Goal: Task Accomplishment & Management: Manage account settings

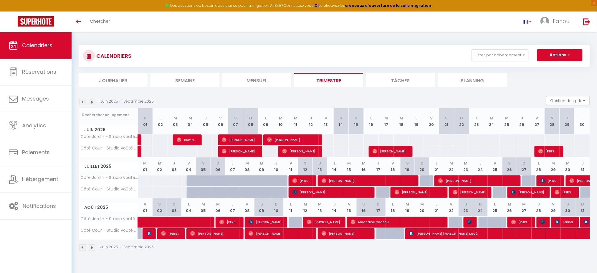
click at [92, 102] on img at bounding box center [92, 102] width 6 height 6
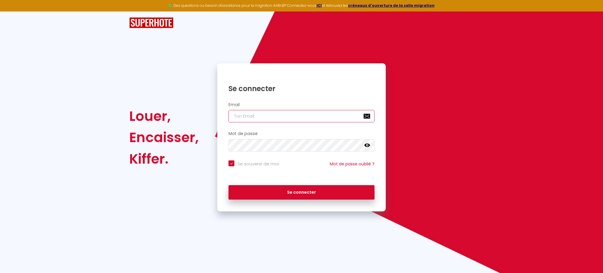
click at [253, 118] on input "email" at bounding box center [302, 116] width 146 height 12
type input "yu"
checkbox input "true"
type input "yuc"
checkbox input "true"
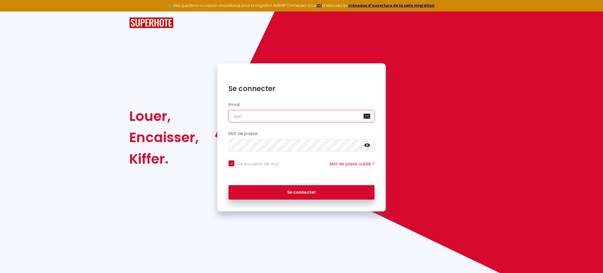
type input "yucc"
checkbox input "true"
type input "yucca"
checkbox input "true"
type input "yucca6"
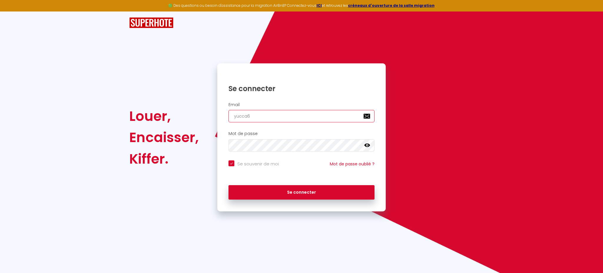
checkbox input "true"
type input "yucca63"
checkbox input "true"
type input "yucca63@"
checkbox input "true"
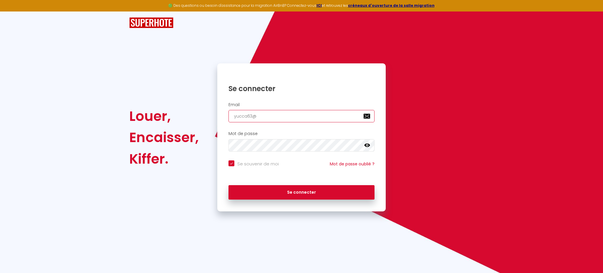
type input "yucca63@h"
checkbox input "true"
type input "yucca63@ho"
checkbox input "true"
type input "yucca63@hot"
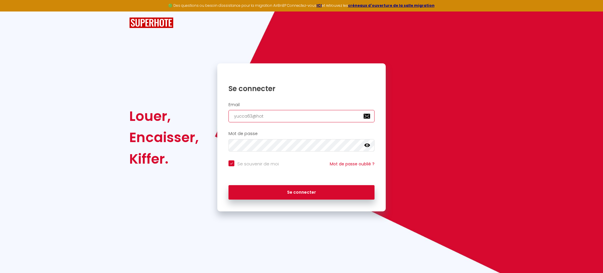
checkbox input "true"
type input "yucca63@hotm"
checkbox input "true"
type input "yucca63@hotma"
checkbox input "true"
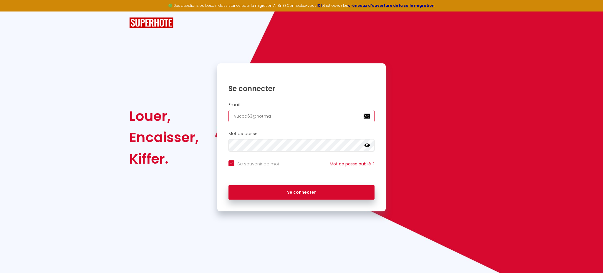
type input "yucca63@hotmai"
checkbox input "true"
type input "[EMAIL_ADDRESS]"
checkbox input "true"
type input "[EMAIL_ADDRESS]."
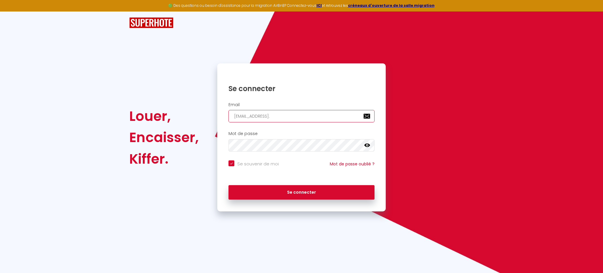
checkbox input "true"
type input "yucca63@hotmail.f"
checkbox input "true"
type input "[EMAIL_ADDRESS][DOMAIN_NAME]"
checkbox input "true"
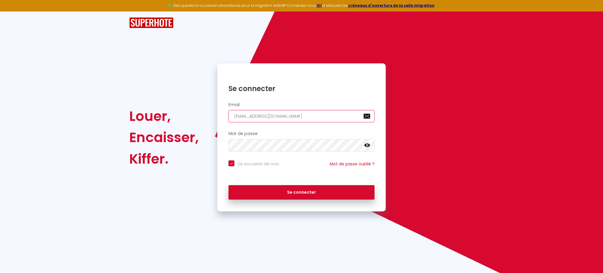
type input "[EMAIL_ADDRESS][DOMAIN_NAME]"
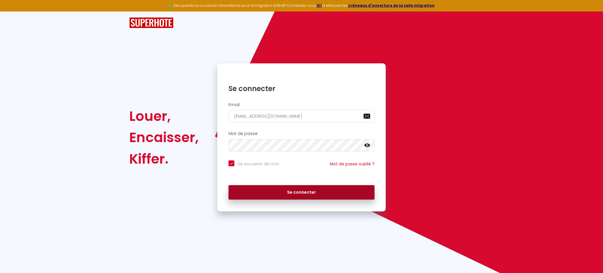
click at [311, 194] on button "Se connecter" at bounding box center [302, 192] width 146 height 15
checkbox input "true"
